Goal: Complete application form

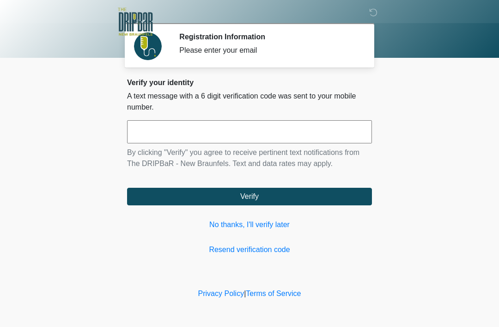
click at [238, 130] on input "text" at bounding box center [249, 131] width 245 height 23
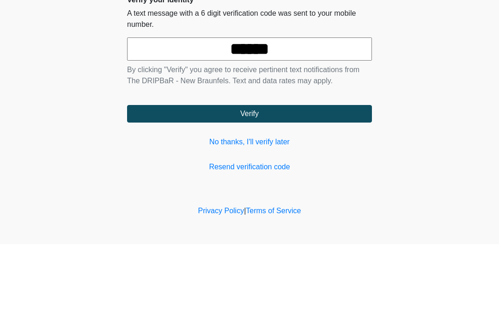
type input "******"
click at [270, 188] on button "Verify" at bounding box center [249, 197] width 245 height 18
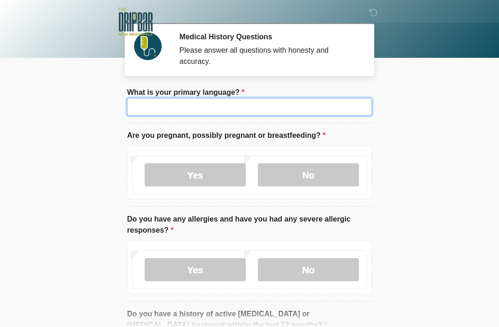
click at [221, 112] on input "What is your primary language?" at bounding box center [249, 107] width 245 height 18
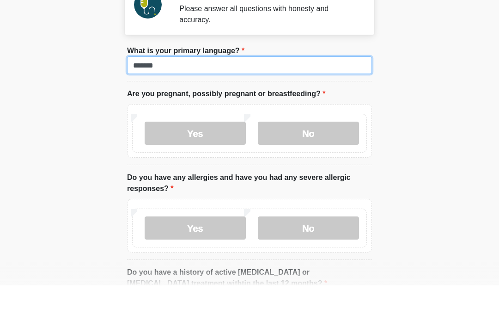
type input "*******"
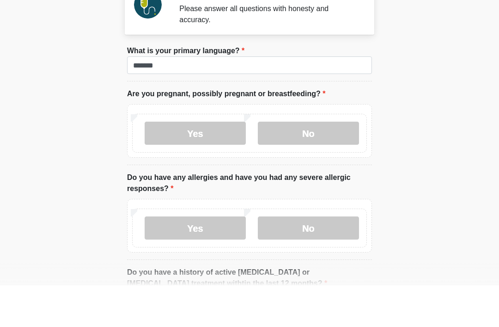
click at [320, 163] on label "No" at bounding box center [308, 174] width 101 height 23
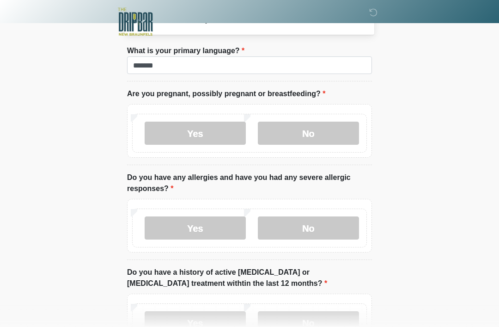
click at [323, 234] on label "No" at bounding box center [308, 227] width 101 height 23
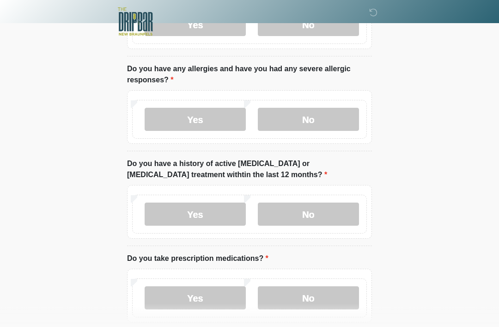
scroll to position [149, 0]
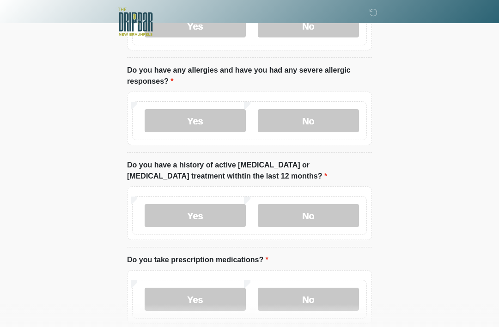
click at [311, 223] on label "No" at bounding box center [308, 215] width 101 height 23
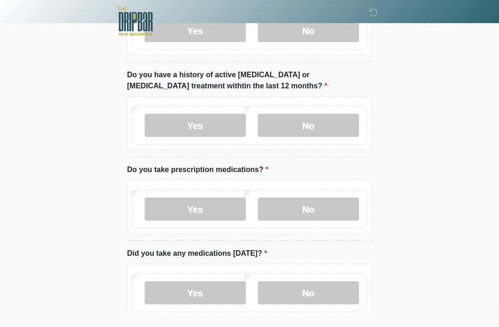
click at [215, 211] on label "Yes" at bounding box center [195, 209] width 101 height 23
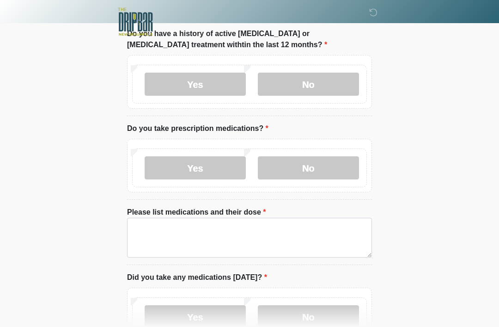
scroll to position [285, 0]
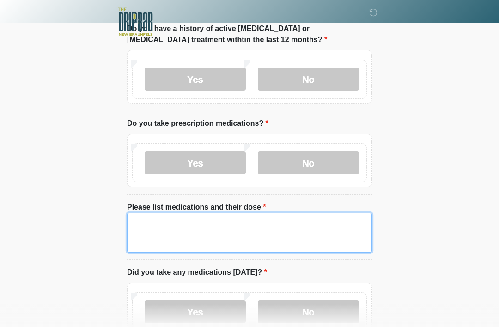
click at [203, 231] on textarea "Please list medications and their dose" at bounding box center [249, 233] width 245 height 40
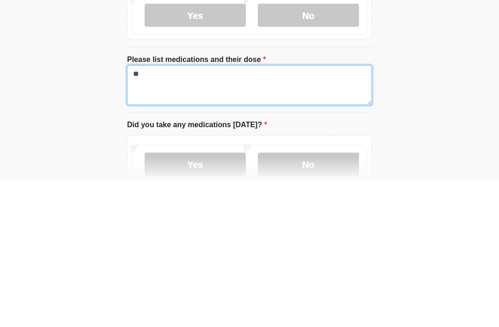
type textarea "*"
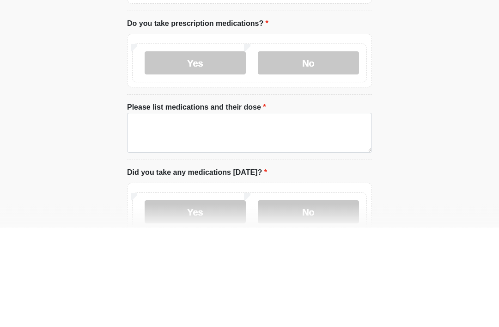
click at [318, 151] on label "No" at bounding box center [308, 162] width 101 height 23
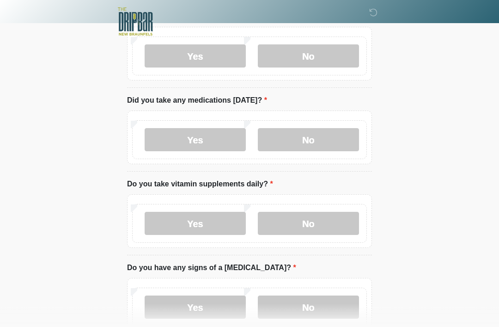
scroll to position [393, 0]
click at [313, 138] on label "No" at bounding box center [308, 139] width 101 height 23
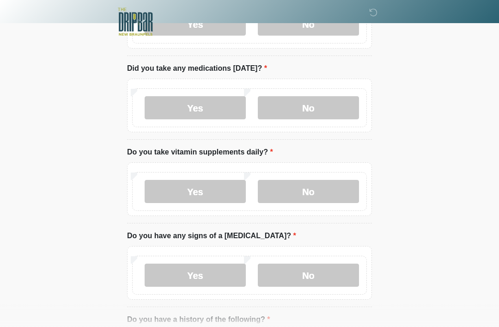
scroll to position [425, 0]
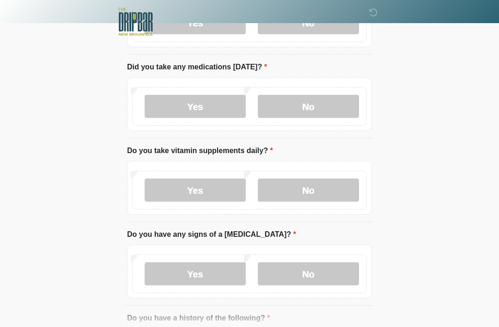
click at [314, 189] on label "No" at bounding box center [308, 189] width 101 height 23
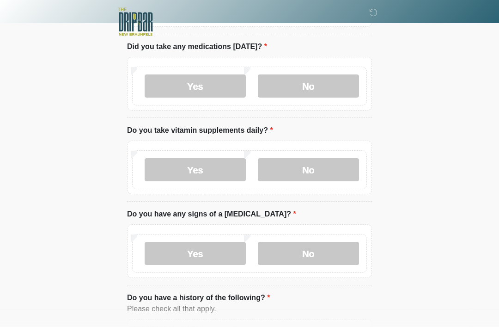
scroll to position [446, 0]
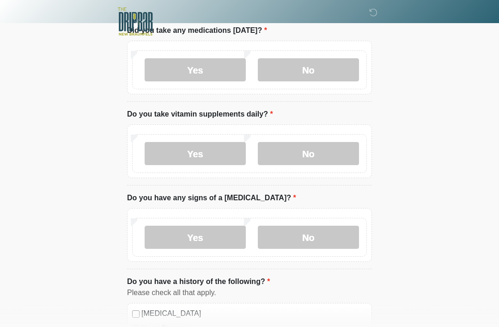
click at [319, 235] on label "No" at bounding box center [308, 237] width 101 height 23
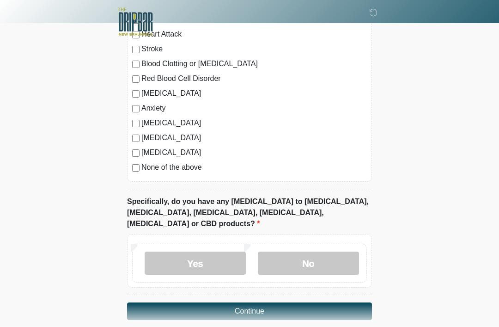
scroll to position [769, 0]
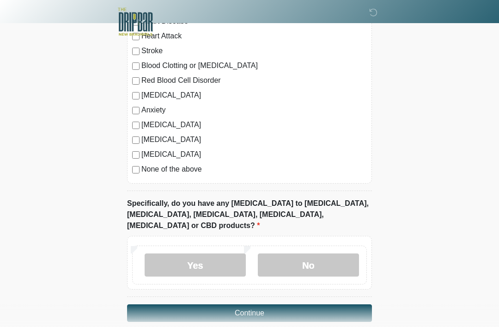
click at [336, 253] on label "No" at bounding box center [308, 264] width 101 height 23
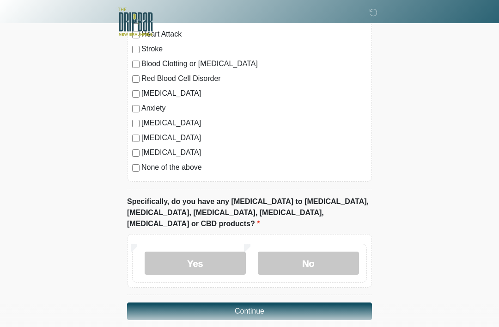
click at [333, 302] on button "Continue" at bounding box center [249, 311] width 245 height 18
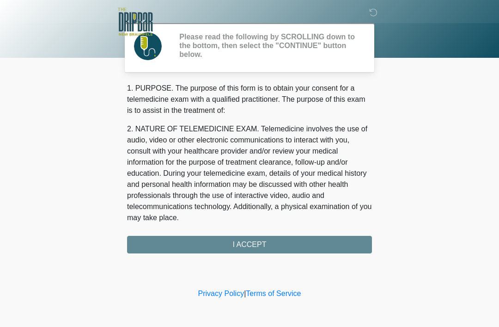
scroll to position [0, 0]
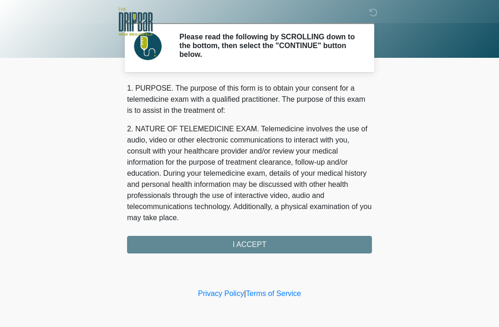
click at [316, 246] on div "1. PURPOSE. The purpose of this form is to obtain your consent for a telemedici…" at bounding box center [249, 168] width 245 height 171
click at [262, 245] on div "1. PURPOSE. The purpose of this form is to obtain your consent for a telemedici…" at bounding box center [249, 168] width 245 height 171
click at [258, 240] on div "1. PURPOSE. The purpose of this form is to obtain your consent for a telemedici…" at bounding box center [249, 168] width 245 height 171
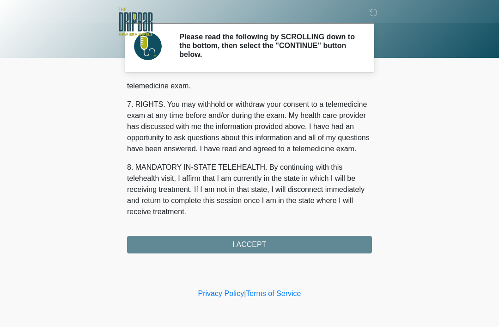
scroll to position [406, 0]
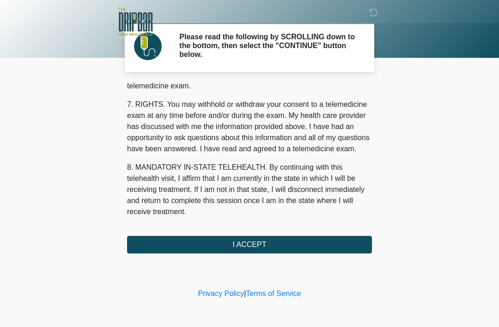
click at [288, 241] on button "I ACCEPT" at bounding box center [249, 245] width 245 height 18
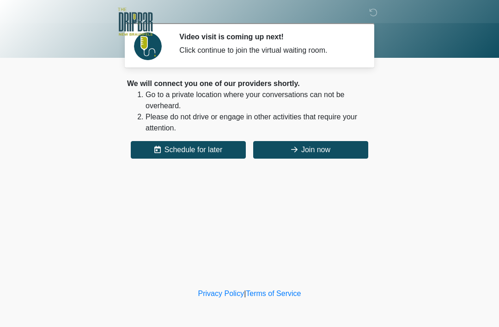
click at [327, 153] on button "Join now" at bounding box center [310, 150] width 115 height 18
